Goal: Navigation & Orientation: Find specific page/section

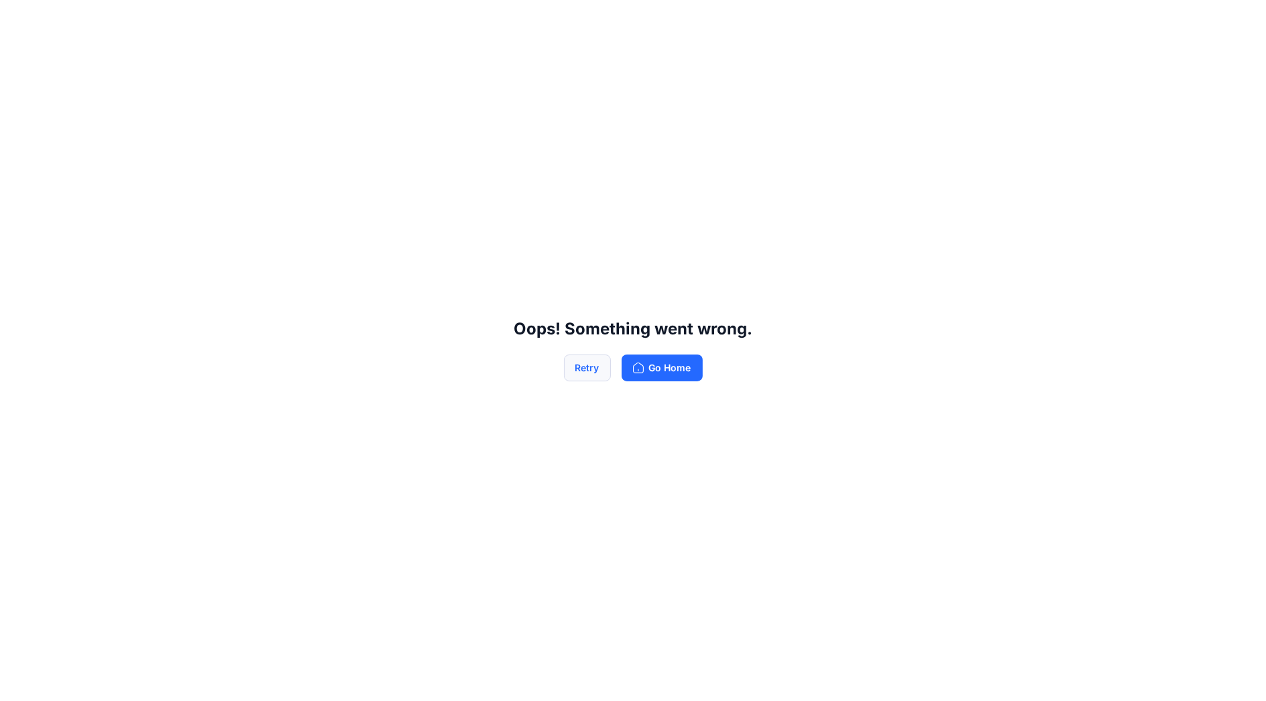
click at [600, 363] on button "Retry" at bounding box center [587, 368] width 47 height 27
